Goal: Check status: Check status

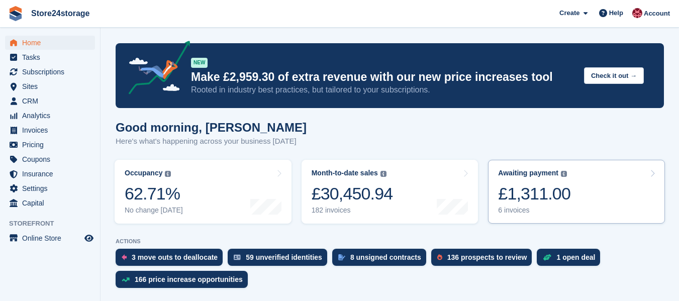
drag, startPoint x: 0, startPoint y: 0, endPoint x: 544, endPoint y: 209, distance: 583.0
click at [544, 209] on div "6 invoices" at bounding box center [534, 210] width 72 height 9
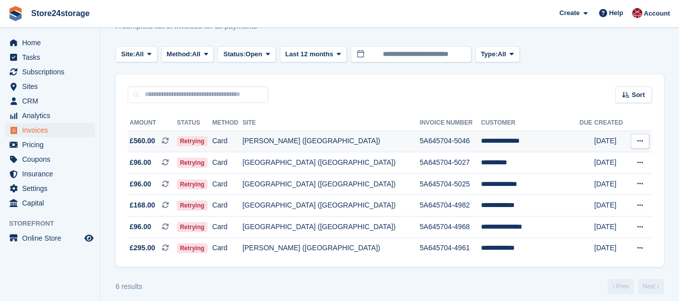
scroll to position [46, 0]
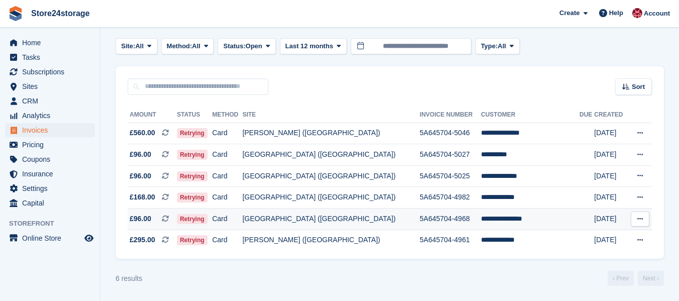
click at [639, 218] on icon at bounding box center [640, 219] width 6 height 7
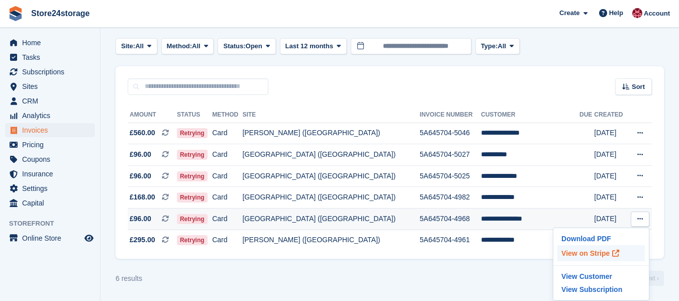
click at [585, 252] on p "View on Stripe" at bounding box center [601, 253] width 87 height 16
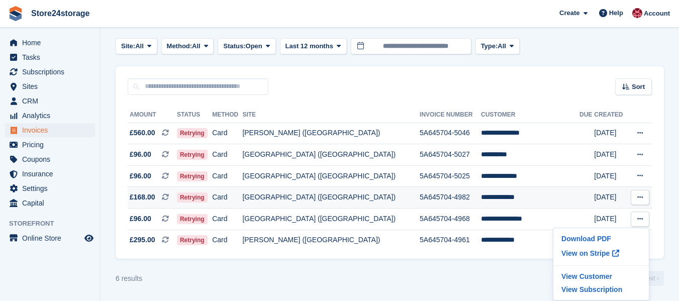
click at [637, 196] on icon at bounding box center [640, 197] width 6 height 7
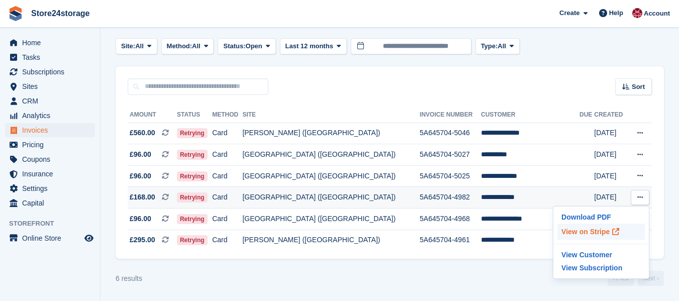
click at [581, 233] on p "View on Stripe" at bounding box center [601, 232] width 87 height 16
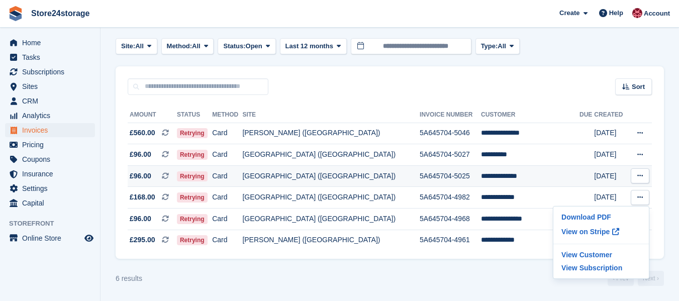
click at [638, 176] on icon at bounding box center [640, 175] width 6 height 7
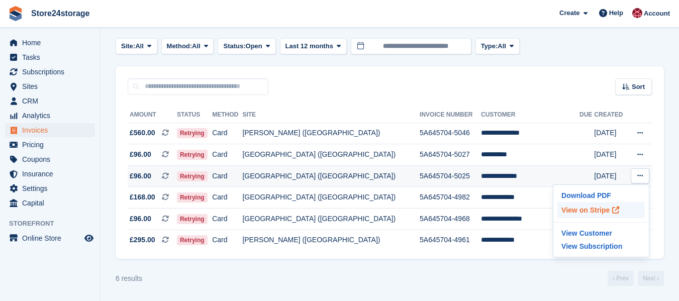
click at [590, 210] on p "View on Stripe" at bounding box center [601, 210] width 87 height 16
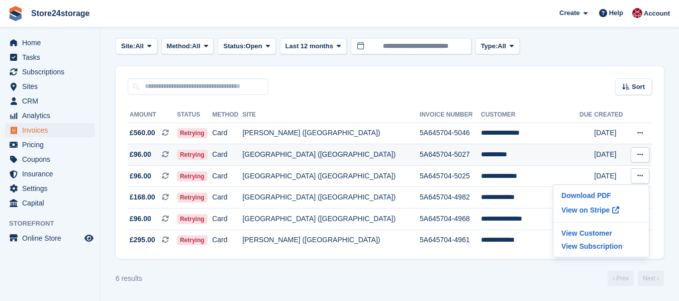
click at [641, 154] on icon at bounding box center [640, 154] width 6 height 7
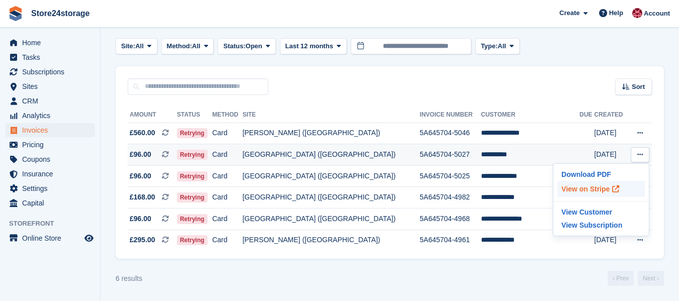
click at [594, 188] on p "View on Stripe" at bounding box center [601, 189] width 87 height 16
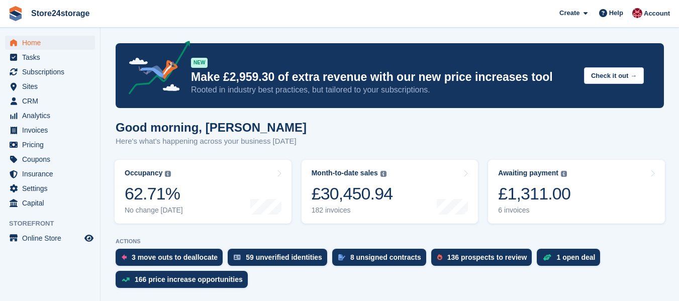
scroll to position [201, 0]
